Goal: Task Accomplishment & Management: Use online tool/utility

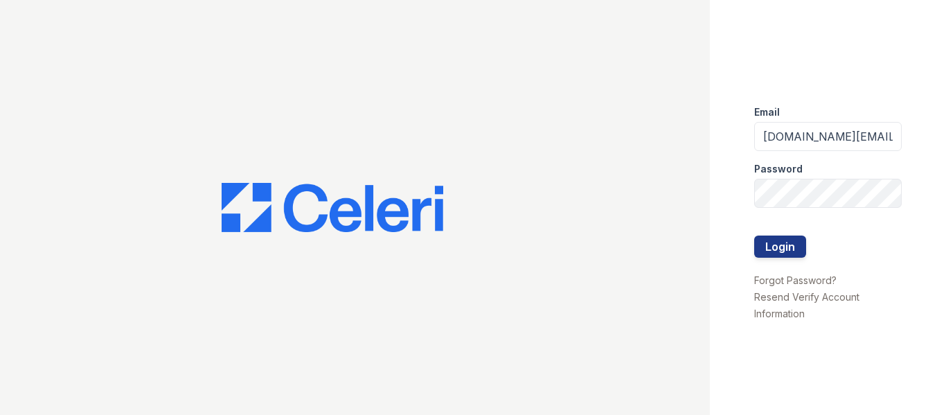
click at [799, 152] on div "Password" at bounding box center [828, 165] width 148 height 28
click at [800, 141] on input "avalon.pm@cafmanagement.com" at bounding box center [828, 136] width 148 height 29
type input "thornbury.am@cafmanagement.com"
click at [788, 249] on button "Login" at bounding box center [780, 247] width 52 height 22
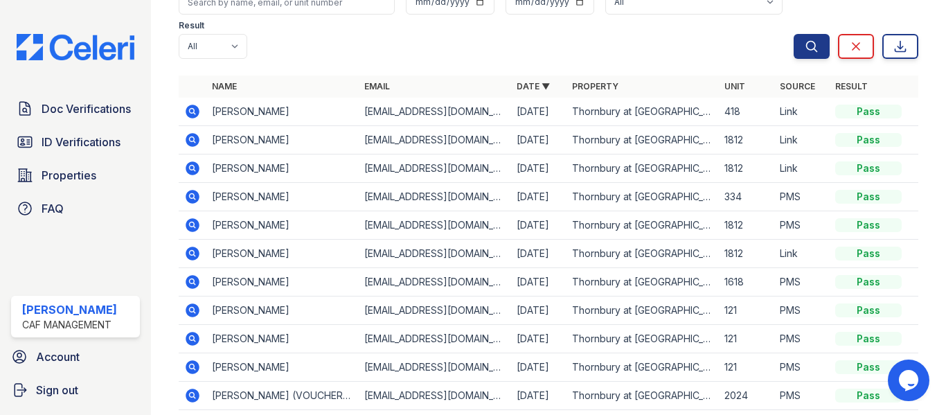
scroll to position [139, 0]
drag, startPoint x: 97, startPoint y: 118, endPoint x: 161, endPoint y: 136, distance: 66.0
click at [97, 118] on link "Doc Verifications" at bounding box center [75, 109] width 129 height 28
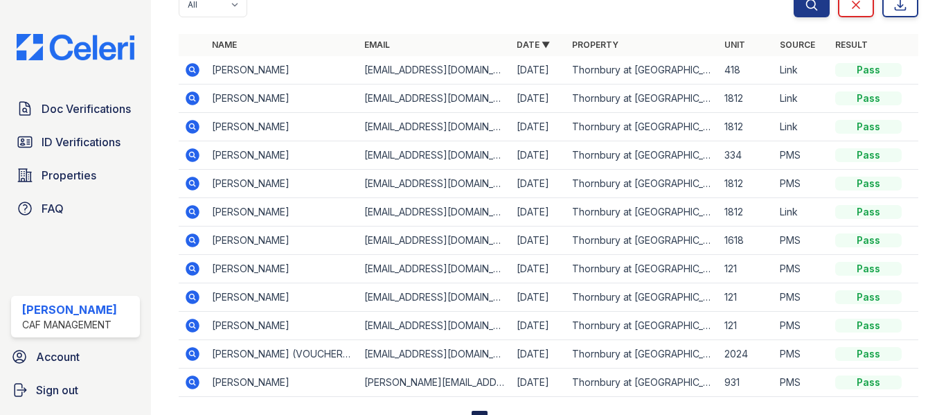
scroll to position [200, 0]
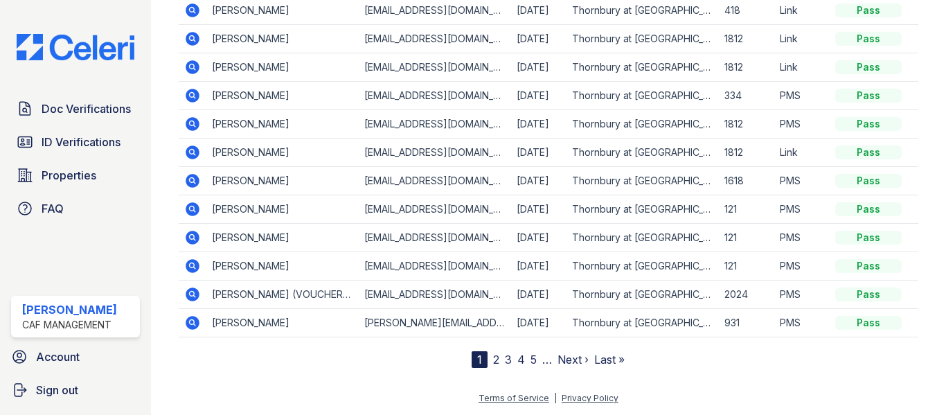
click at [493, 362] on link "2" at bounding box center [496, 360] width 6 height 14
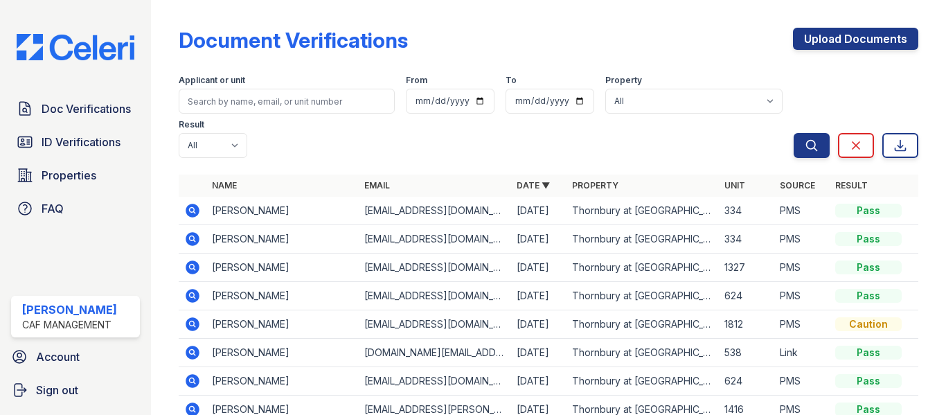
click at [188, 297] on icon at bounding box center [193, 296] width 14 height 14
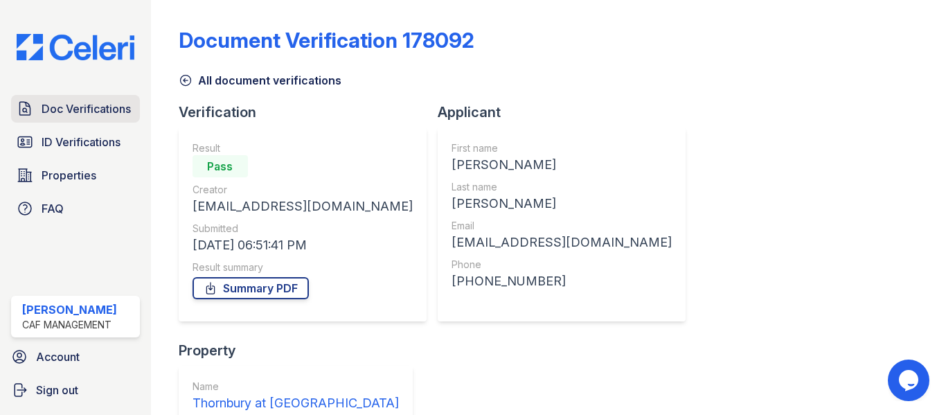
click at [94, 115] on span "Doc Verifications" at bounding box center [86, 108] width 89 height 17
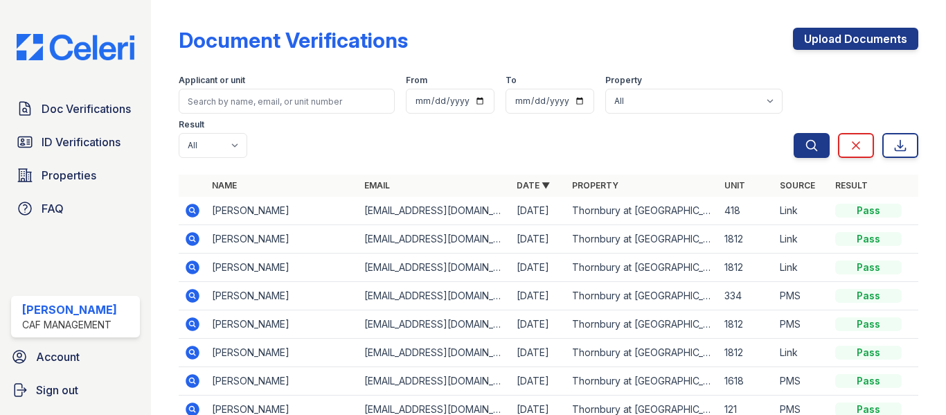
click at [276, 154] on div "Applicant or unit From To Property All Thornbury at Chase Oaks Result All Pass …" at bounding box center [486, 113] width 615 height 89
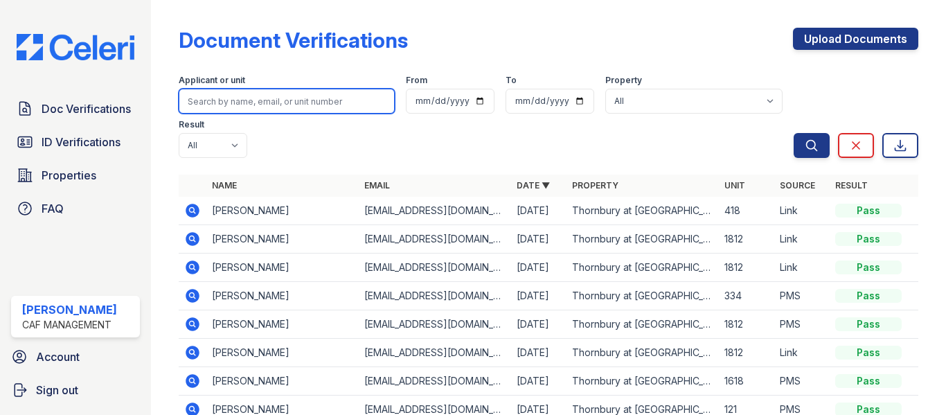
click at [247, 109] on input "search" at bounding box center [287, 101] width 216 height 25
type input "espin"
click at [794, 133] on button "Search" at bounding box center [812, 145] width 36 height 25
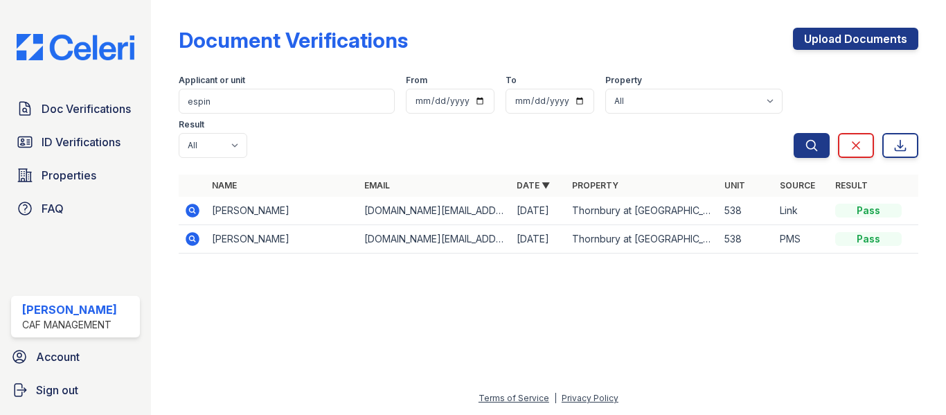
click at [193, 215] on icon at bounding box center [193, 211] width 14 height 14
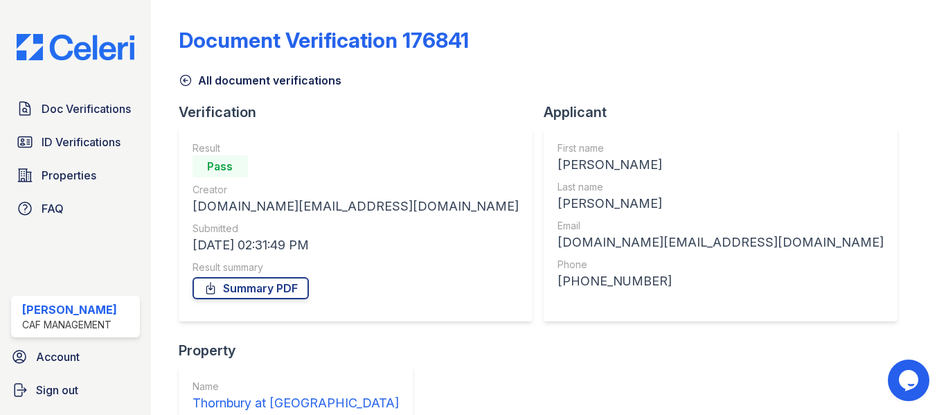
click at [186, 73] on link "All document verifications" at bounding box center [260, 80] width 163 height 17
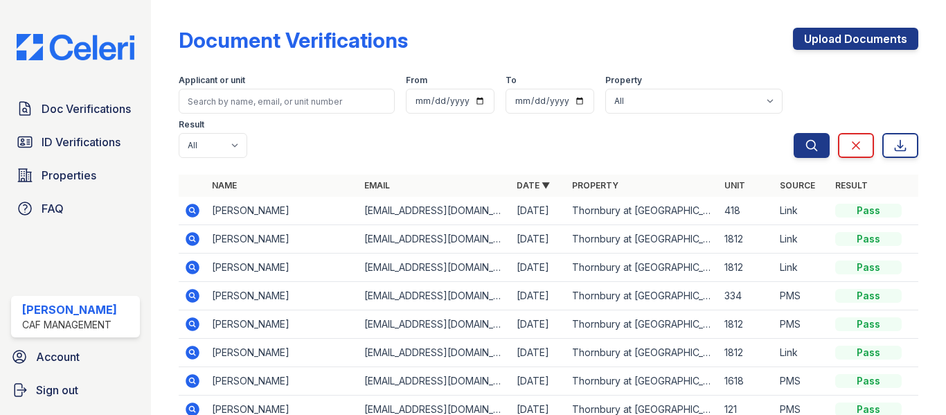
click at [257, 87] on div "Applicant or unit" at bounding box center [287, 82] width 216 height 14
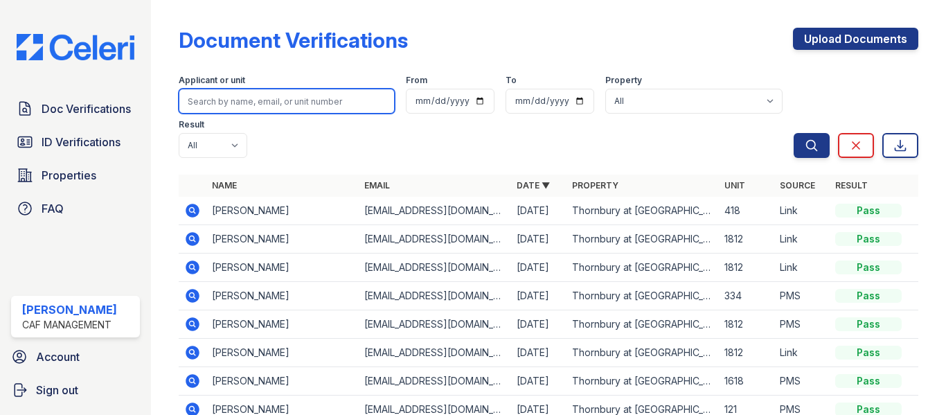
click at [256, 100] on input "search" at bounding box center [287, 101] width 216 height 25
type input "espinoza"
click at [794, 133] on button "Search" at bounding box center [812, 145] width 36 height 25
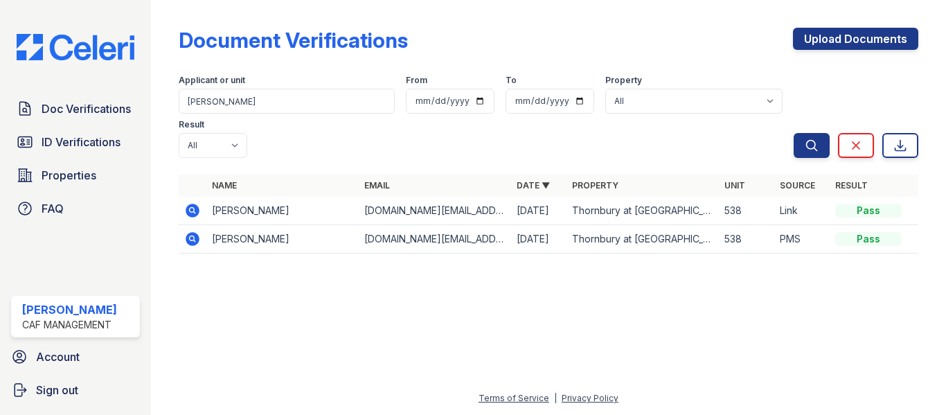
click at [194, 242] on icon at bounding box center [193, 239] width 14 height 14
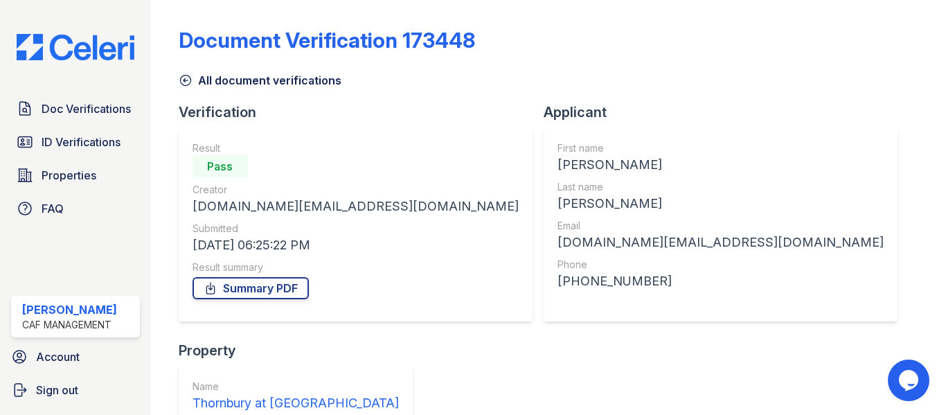
click at [184, 80] on icon at bounding box center [185, 81] width 10 height 10
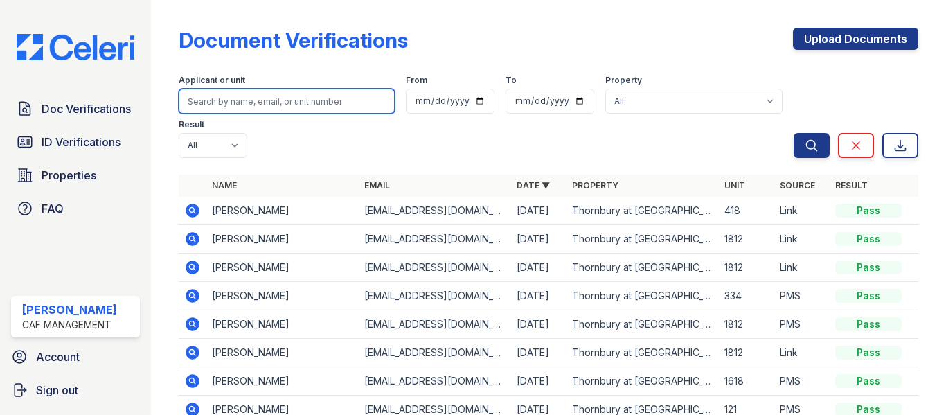
click at [342, 105] on input "search" at bounding box center [287, 101] width 216 height 25
type input "espinoza"
click at [794, 133] on button "Search" at bounding box center [812, 145] width 36 height 25
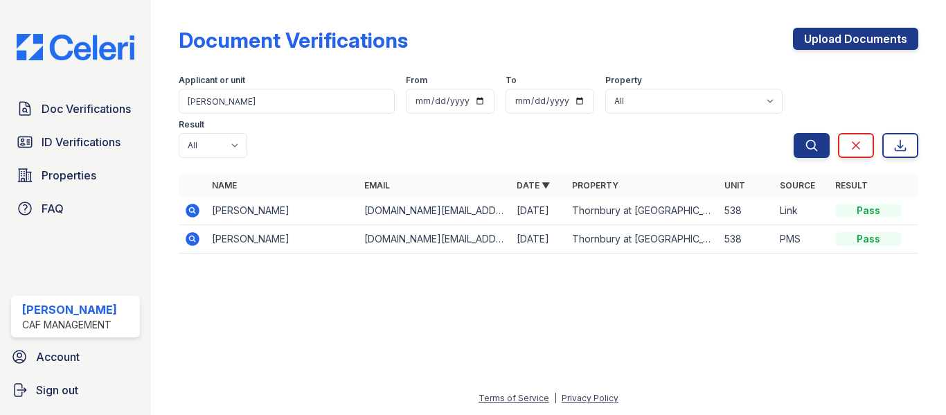
click at [193, 213] on icon at bounding box center [193, 211] width 14 height 14
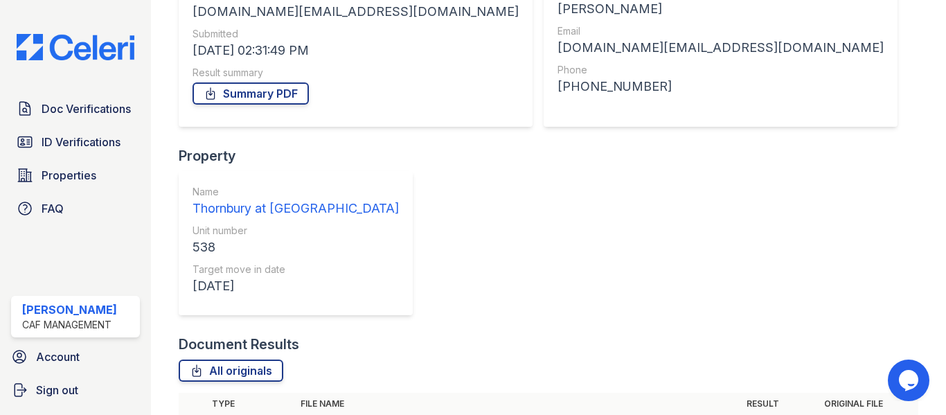
scroll to position [203, 0]
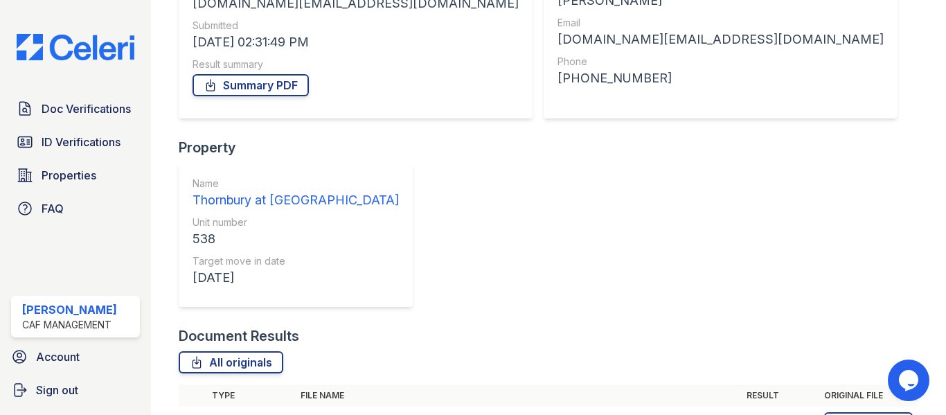
click at [198, 414] on icon at bounding box center [193, 423] width 14 height 14
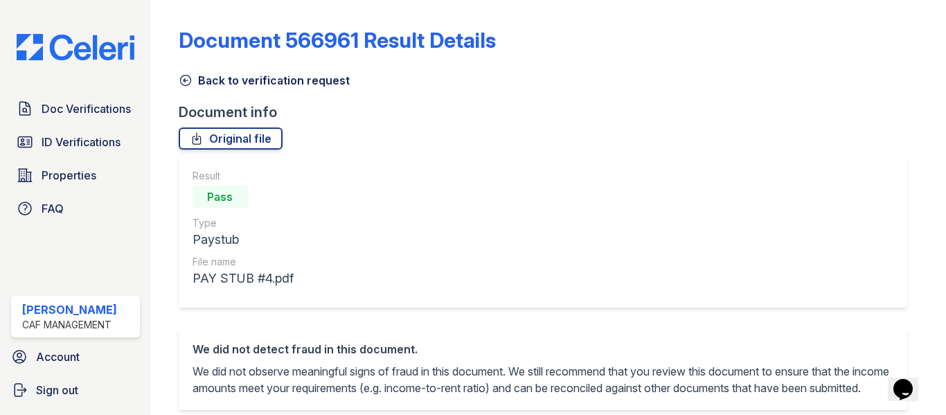
click at [188, 78] on icon at bounding box center [186, 80] width 14 height 14
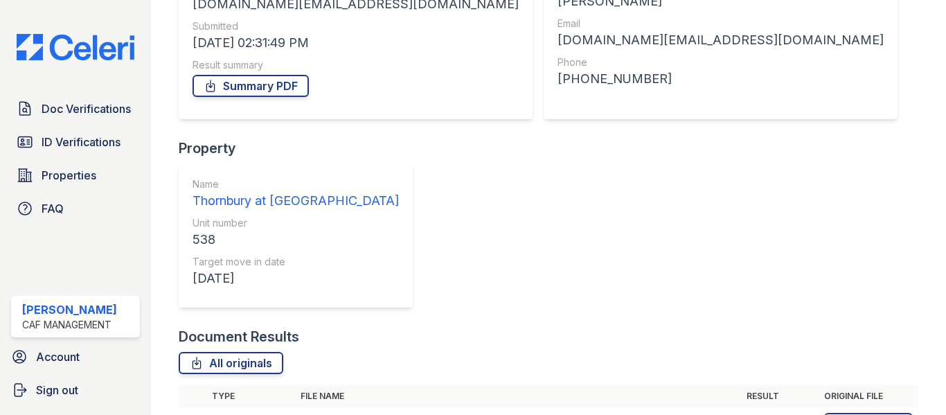
scroll to position [203, 0]
click at [227, 351] on link "All originals" at bounding box center [231, 362] width 105 height 22
click at [74, 116] on span "Doc Verifications" at bounding box center [86, 108] width 89 height 17
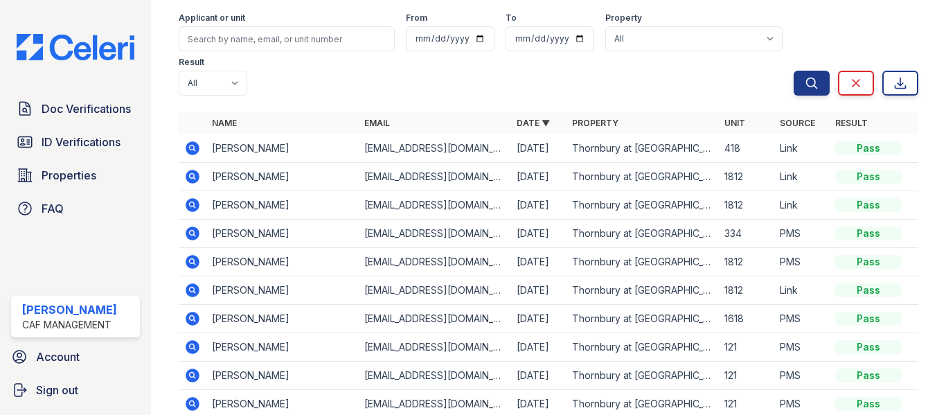
scroll to position [62, 0]
